Goal: Find specific page/section: Find specific page/section

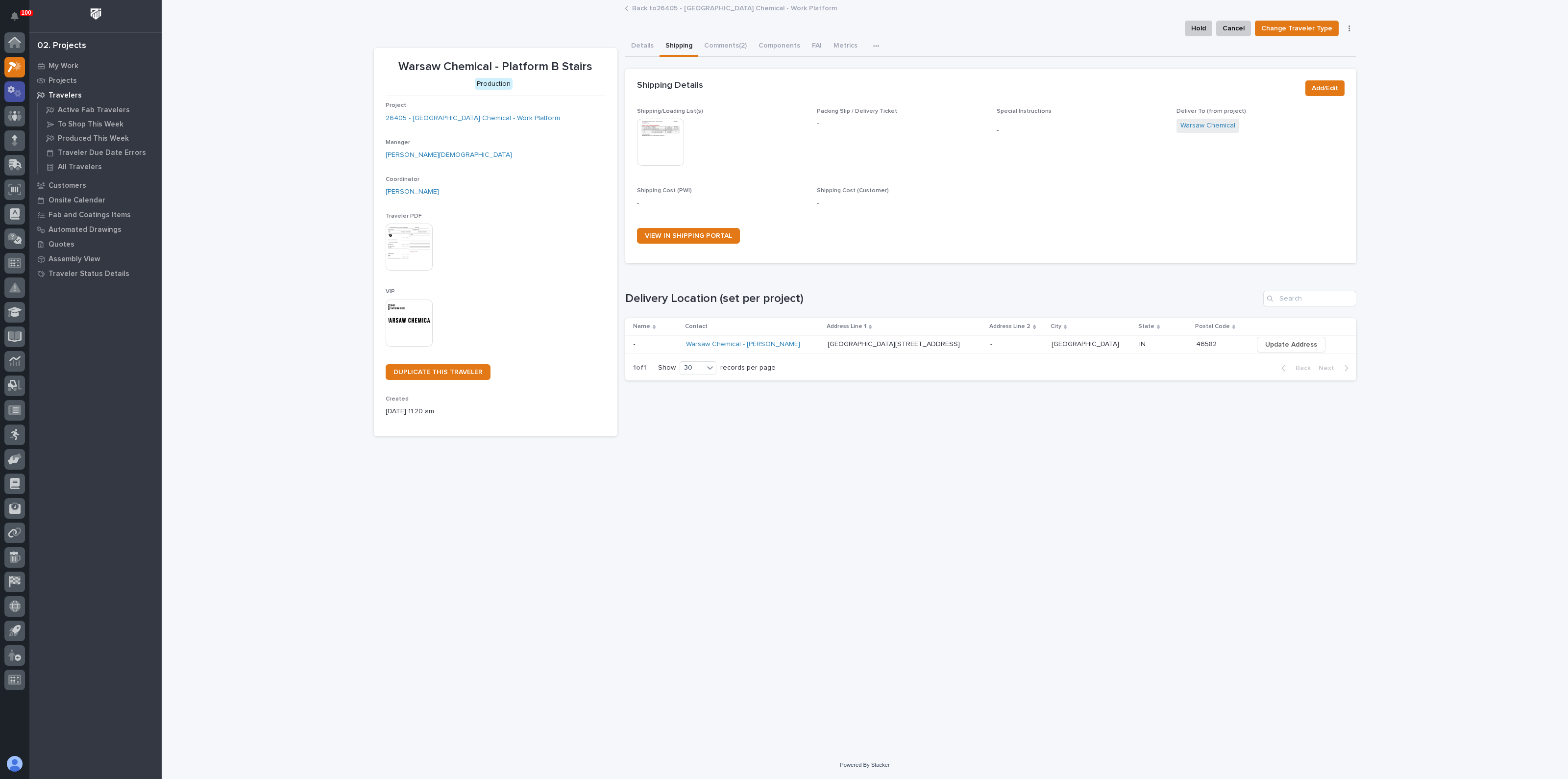
click at [11, 94] on icon at bounding box center [14, 92] width 14 height 11
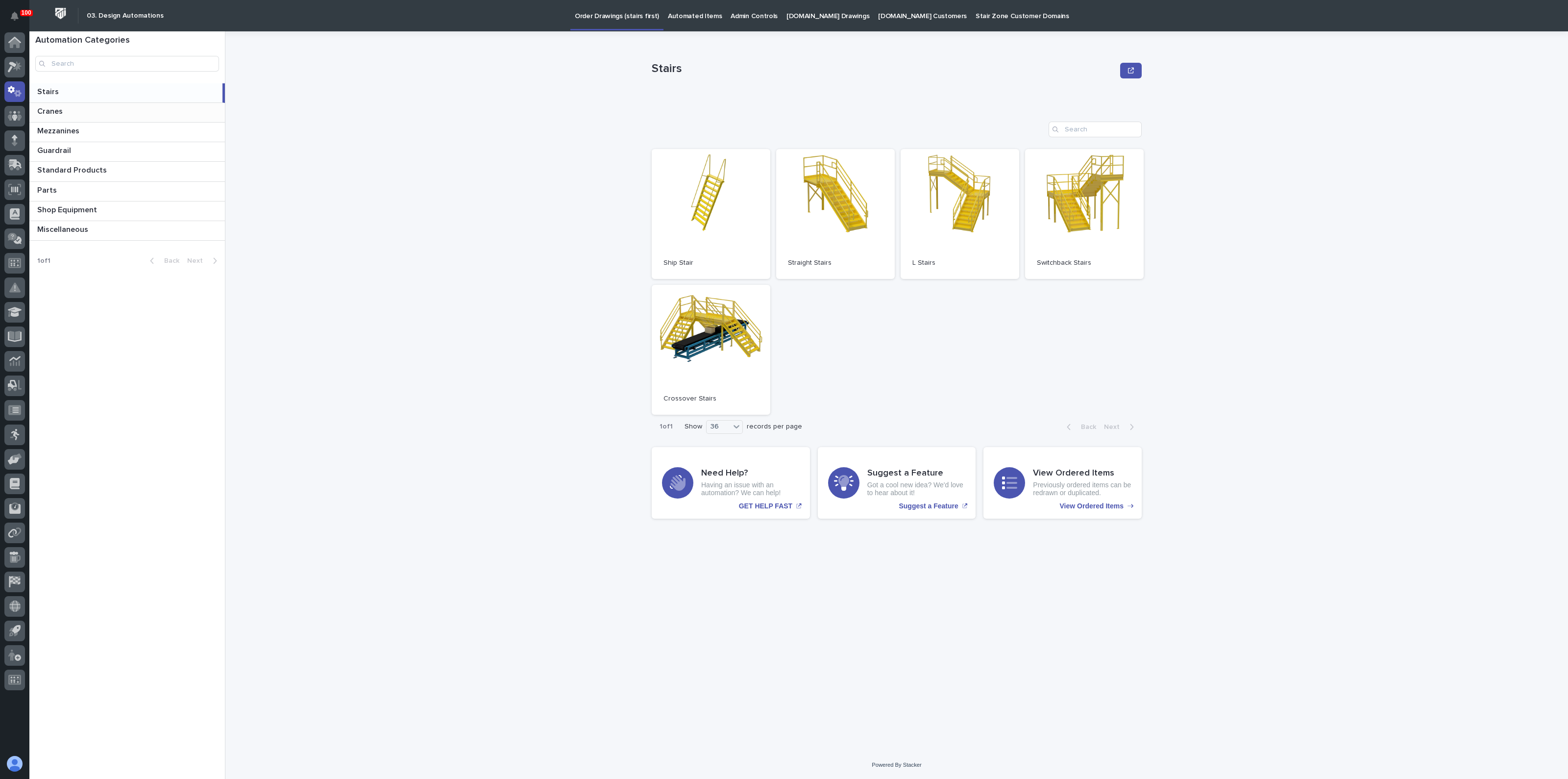
click at [55, 112] on p "Cranes" at bounding box center [51, 110] width 28 height 11
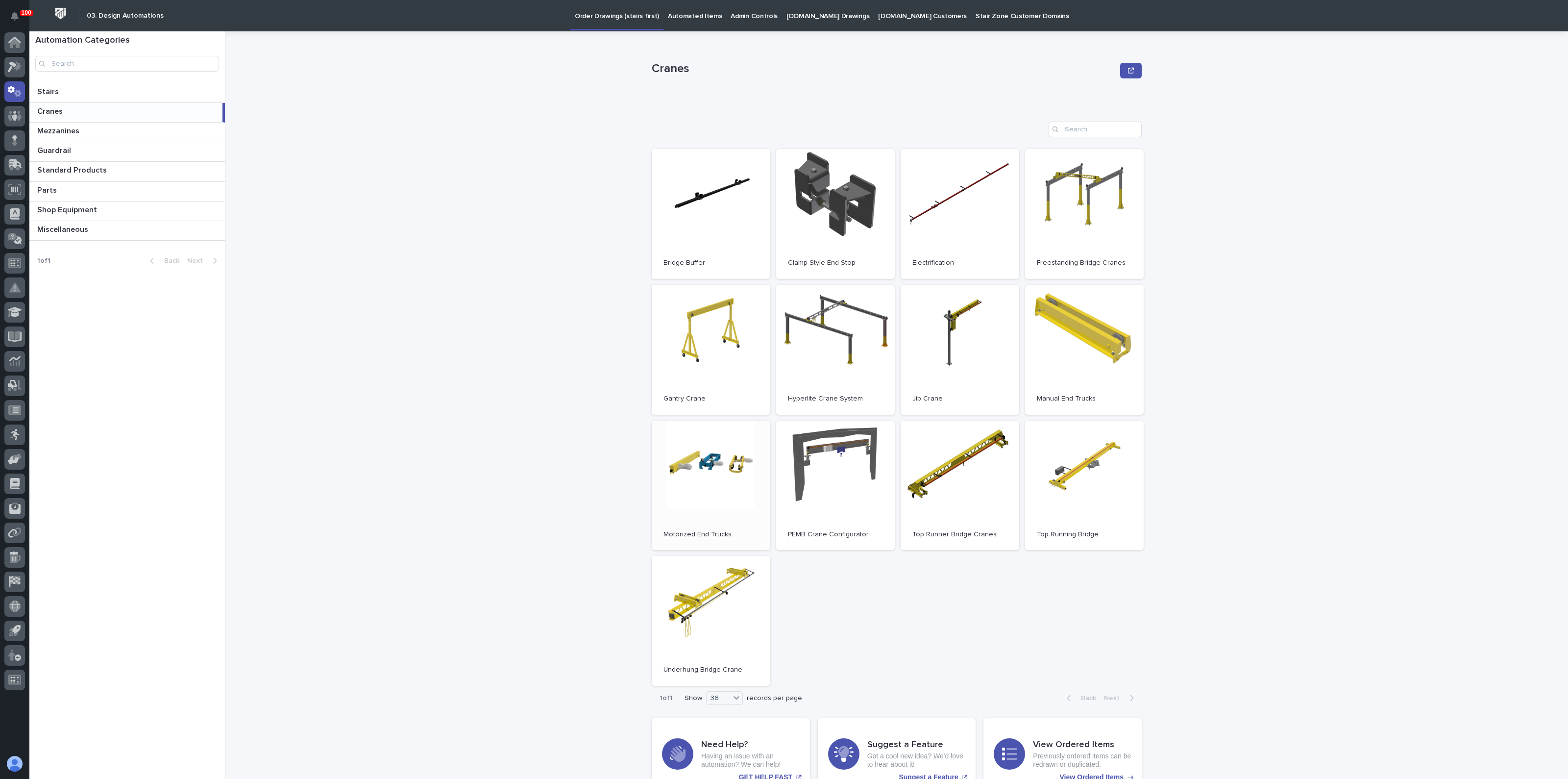
click at [728, 464] on link "Open" at bounding box center [711, 485] width 119 height 130
click at [13, 62] on icon at bounding box center [14, 67] width 14 height 11
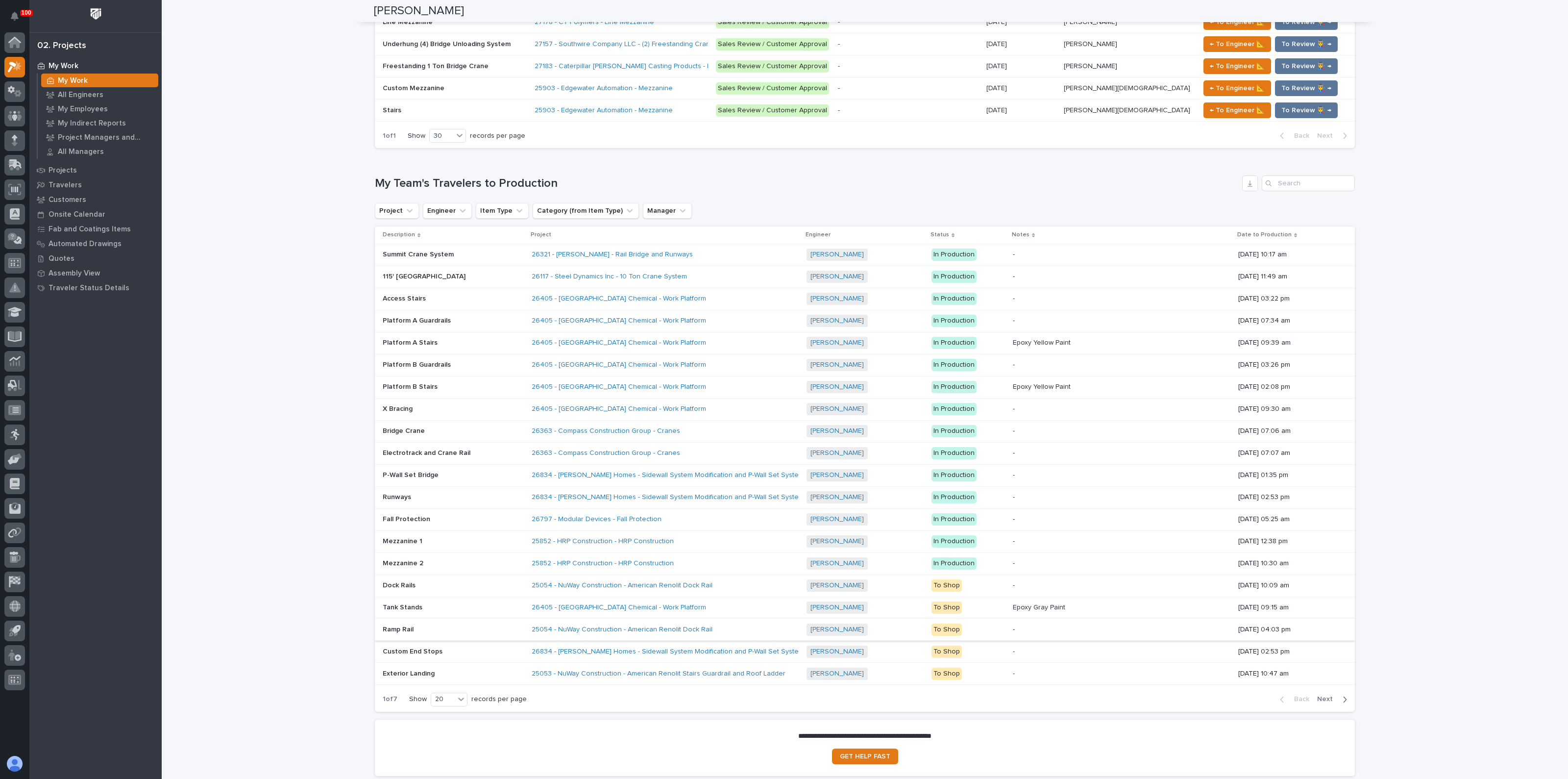
scroll to position [1103, 0]
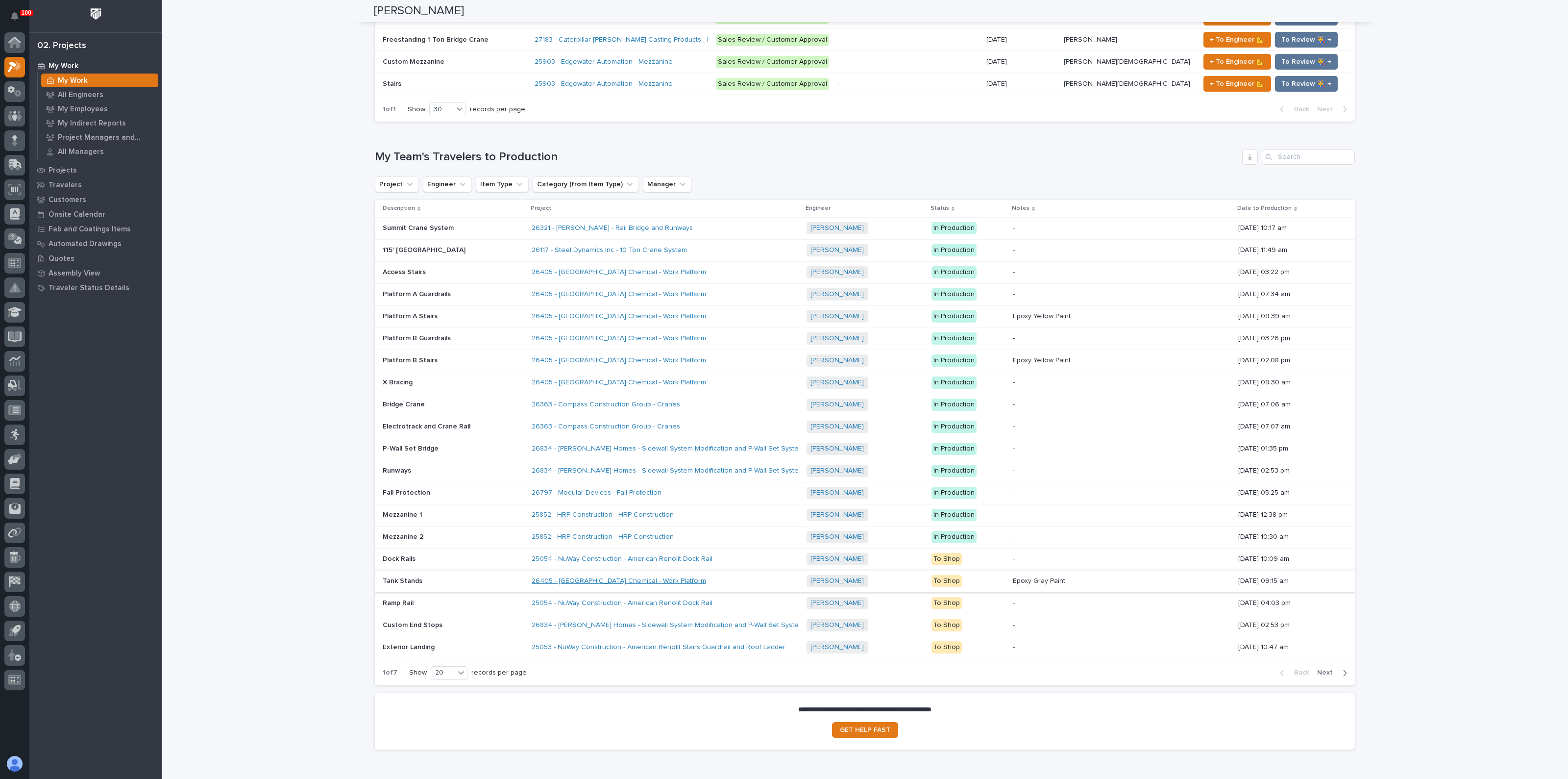
click at [549, 577] on link "26405 - Warsaw Chemical - Work Platform" at bounding box center [619, 581] width 174 height 8
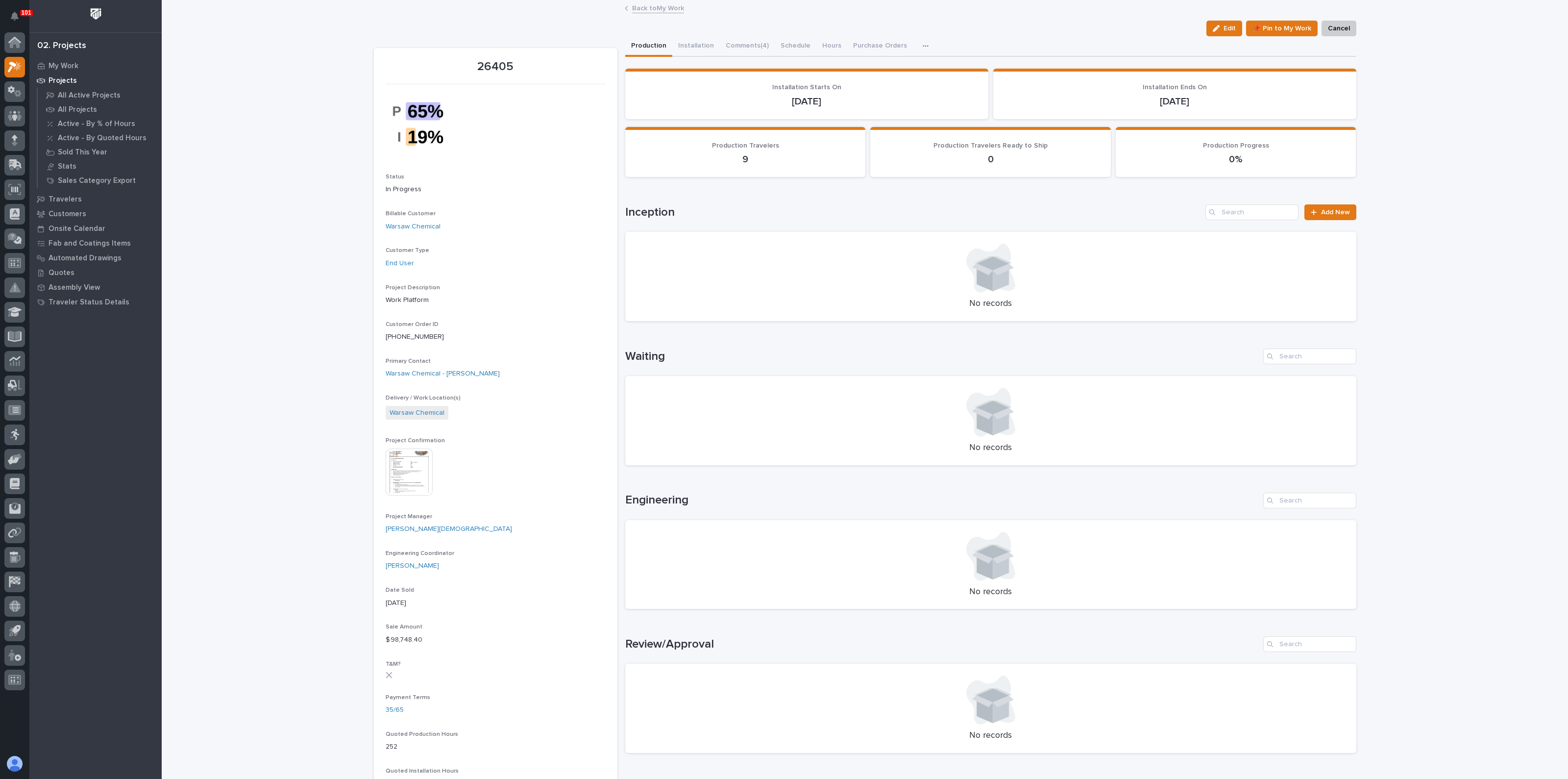
drag, startPoint x: 350, startPoint y: 99, endPoint x: 343, endPoint y: 100, distance: 7.1
click at [350, 99] on div "Loading... Saving… Loading... Saving… 26405 Edit 📌 Pin to My Work Cancel Edit 📌…" at bounding box center [865, 668] width 1407 height 1333
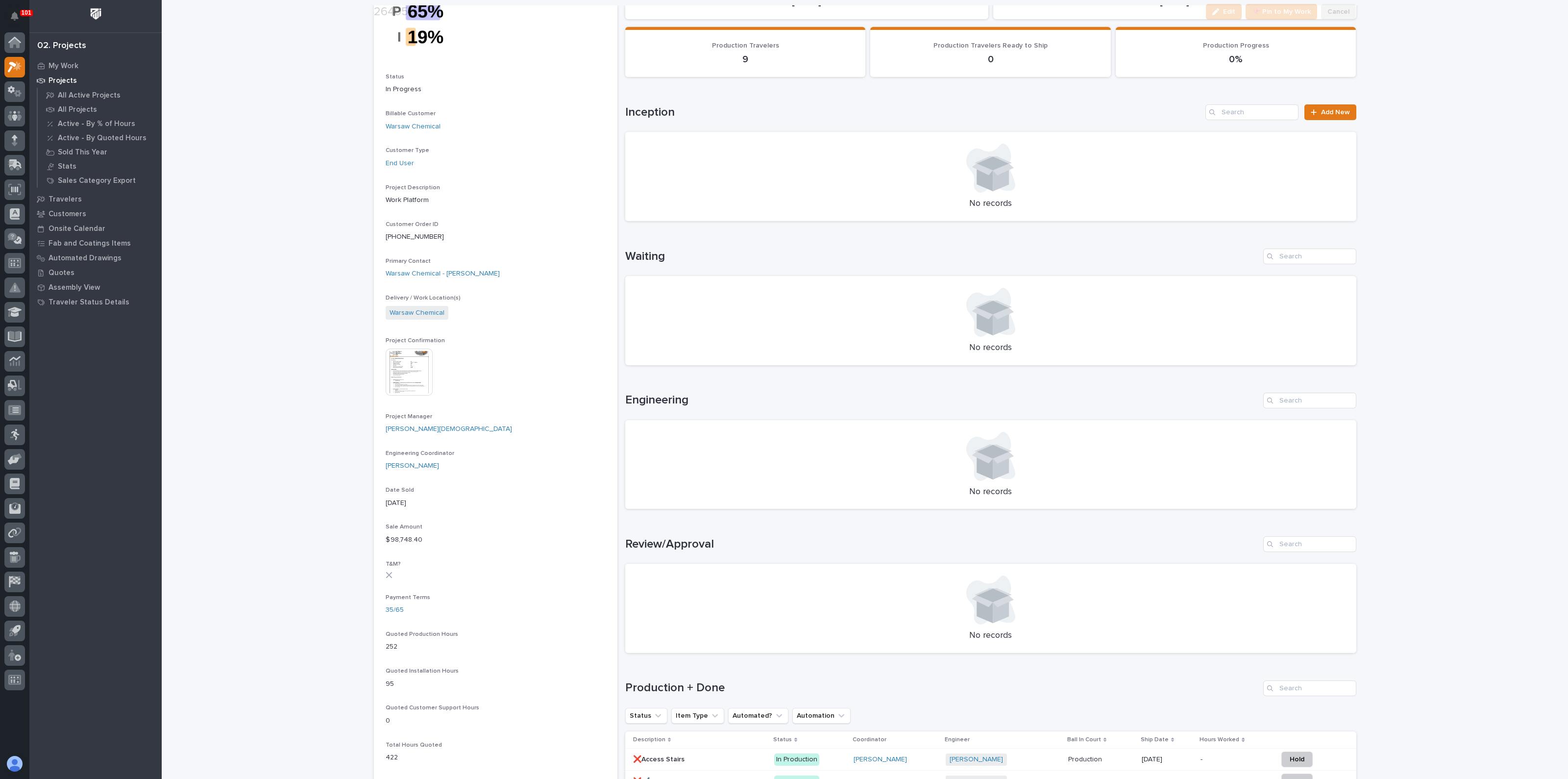
scroll to position [184, 0]
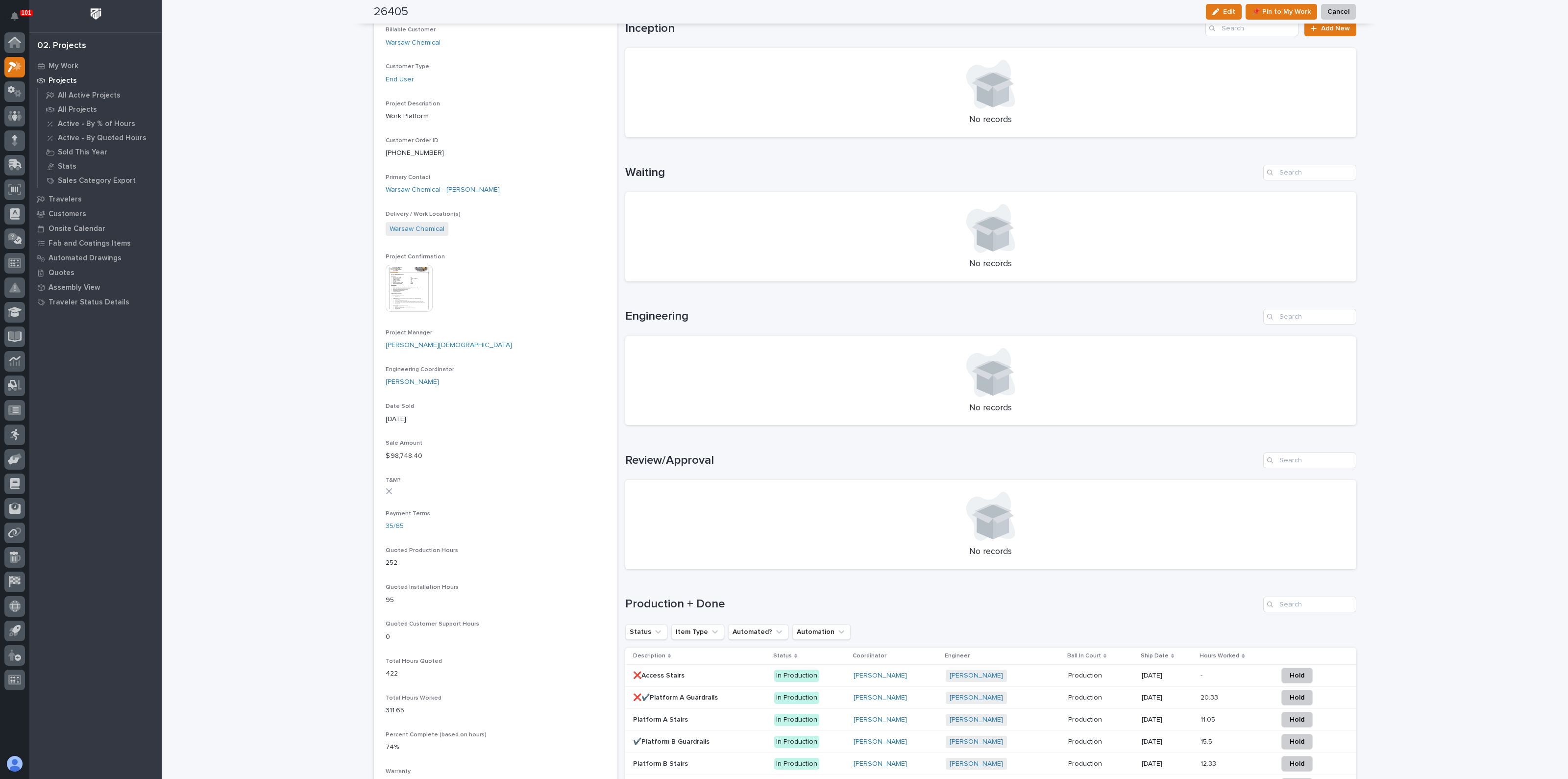
click at [317, 353] on div "Loading... Saving… Loading... Saving… 26405 Edit 📌 Pin to My Work Cancel Edit 📌…" at bounding box center [865, 484] width 1407 height 1333
